Goal: Task Accomplishment & Management: Use online tool/utility

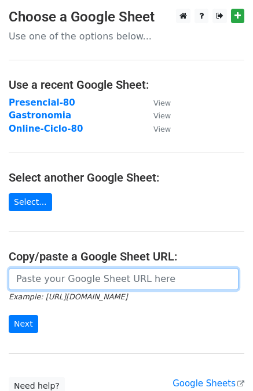
click at [52, 279] on input "url" at bounding box center [124, 279] width 230 height 22
paste input "[URL][DOMAIN_NAME]"
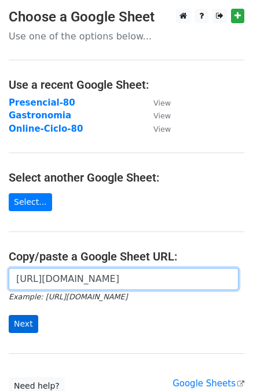
type input "[URL][DOMAIN_NAME]"
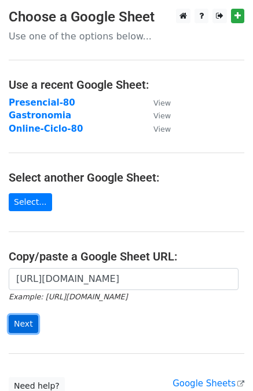
scroll to position [0, 0]
click at [12, 322] on input "Next" at bounding box center [24, 324] width 30 height 18
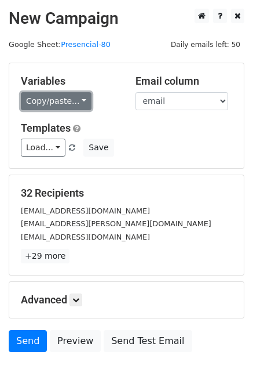
click at [69, 104] on link "Copy/paste..." at bounding box center [56, 101] width 71 height 18
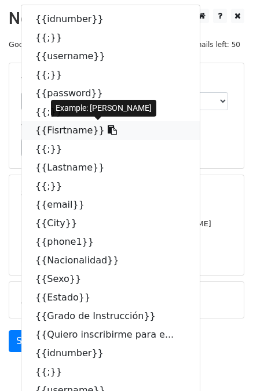
click at [57, 128] on link "{{Fisrtname}}" at bounding box center [110, 130] width 179 height 19
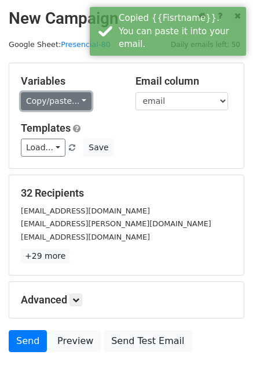
click at [71, 99] on link "Copy/paste..." at bounding box center [56, 101] width 71 height 18
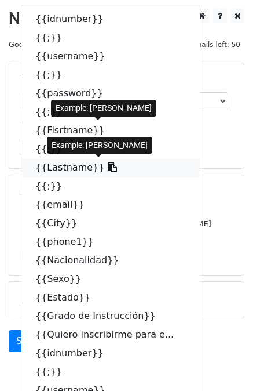
click at [53, 168] on link "{{Lastname}}" at bounding box center [110, 167] width 179 height 19
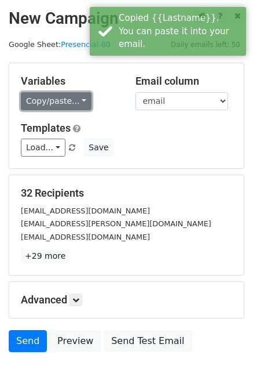
click at [53, 104] on link "Copy/paste..." at bounding box center [56, 101] width 71 height 18
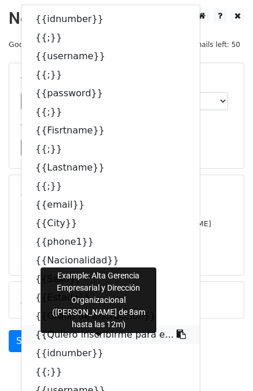
click at [94, 337] on link "{{Quiero inscribirme para e..." at bounding box center [110, 334] width 179 height 19
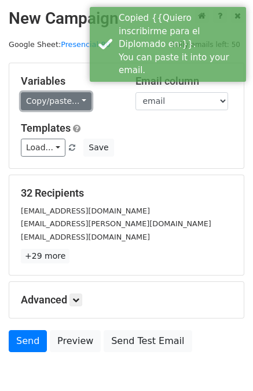
click at [60, 104] on link "Copy/paste..." at bounding box center [56, 101] width 71 height 18
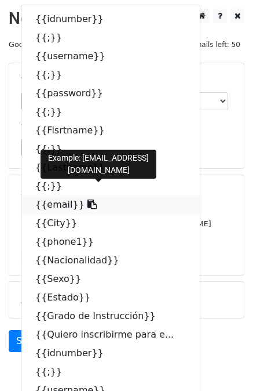
click at [53, 202] on link "{{email}}" at bounding box center [110, 204] width 179 height 19
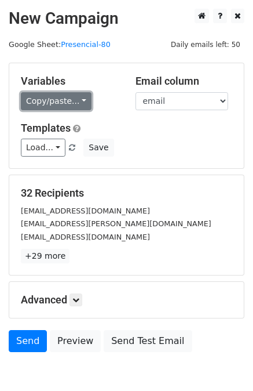
click at [55, 97] on link "Copy/paste..." at bounding box center [56, 101] width 71 height 18
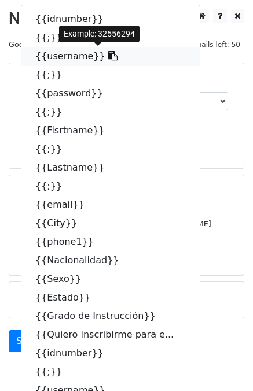
click at [49, 60] on link "{{username}}" at bounding box center [110, 56] width 179 height 19
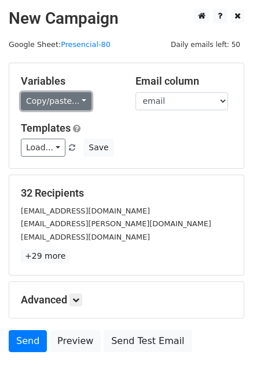
click at [65, 98] on link "Copy/paste..." at bounding box center [56, 101] width 71 height 18
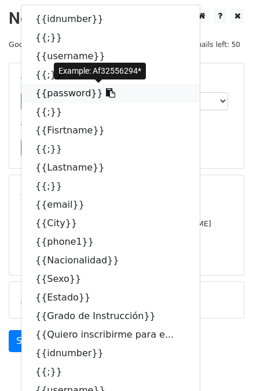
click at [63, 95] on link "{{password}}" at bounding box center [110, 93] width 179 height 19
